Goal: Transaction & Acquisition: Download file/media

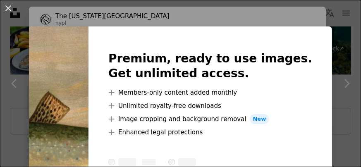
scroll to position [24, 0]
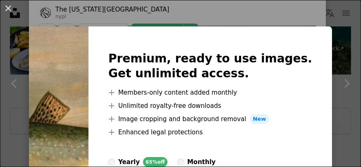
click at [88, 47] on img at bounding box center [58, 145] width 59 height 238
click at [9, 8] on button "An X shape" at bounding box center [8, 8] width 10 height 10
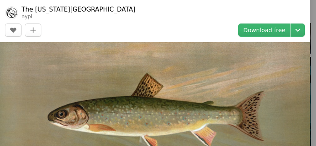
scroll to position [44, 0]
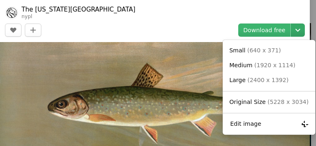
click at [298, 30] on icon "Choose download size" at bounding box center [297, 30] width 5 height 3
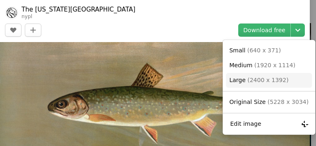
click at [249, 81] on span "( 2400 x 1392 )" at bounding box center [267, 80] width 41 height 7
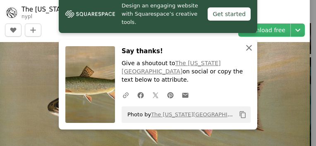
click at [248, 51] on icon "button" at bounding box center [249, 48] width 6 height 6
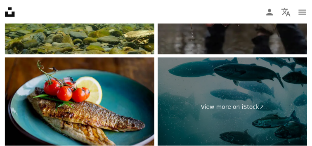
scroll to position [434, 0]
